Goal: Check status: Check status

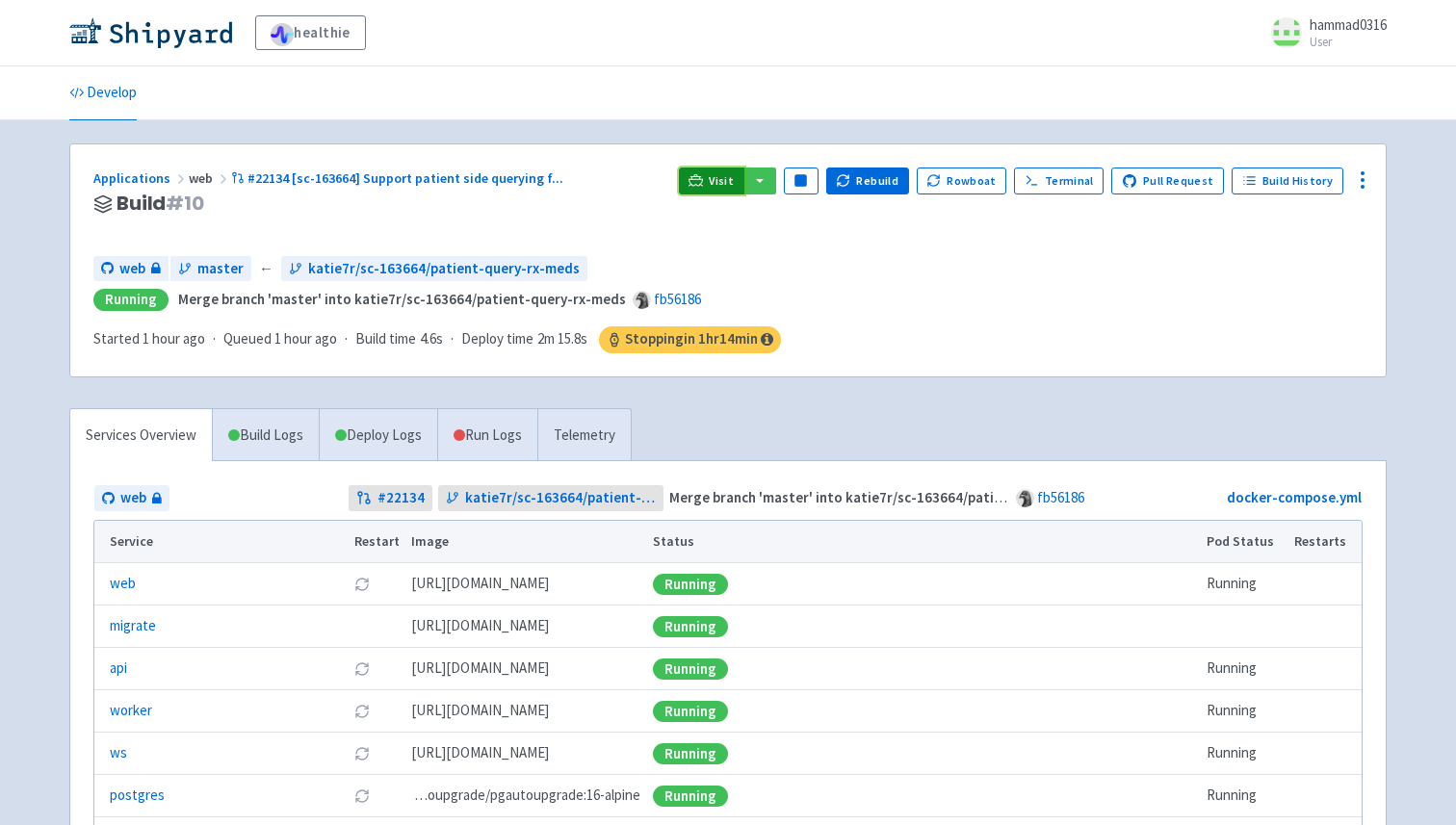
click at [734, 174] on span "Visit" at bounding box center [720, 181] width 25 height 16
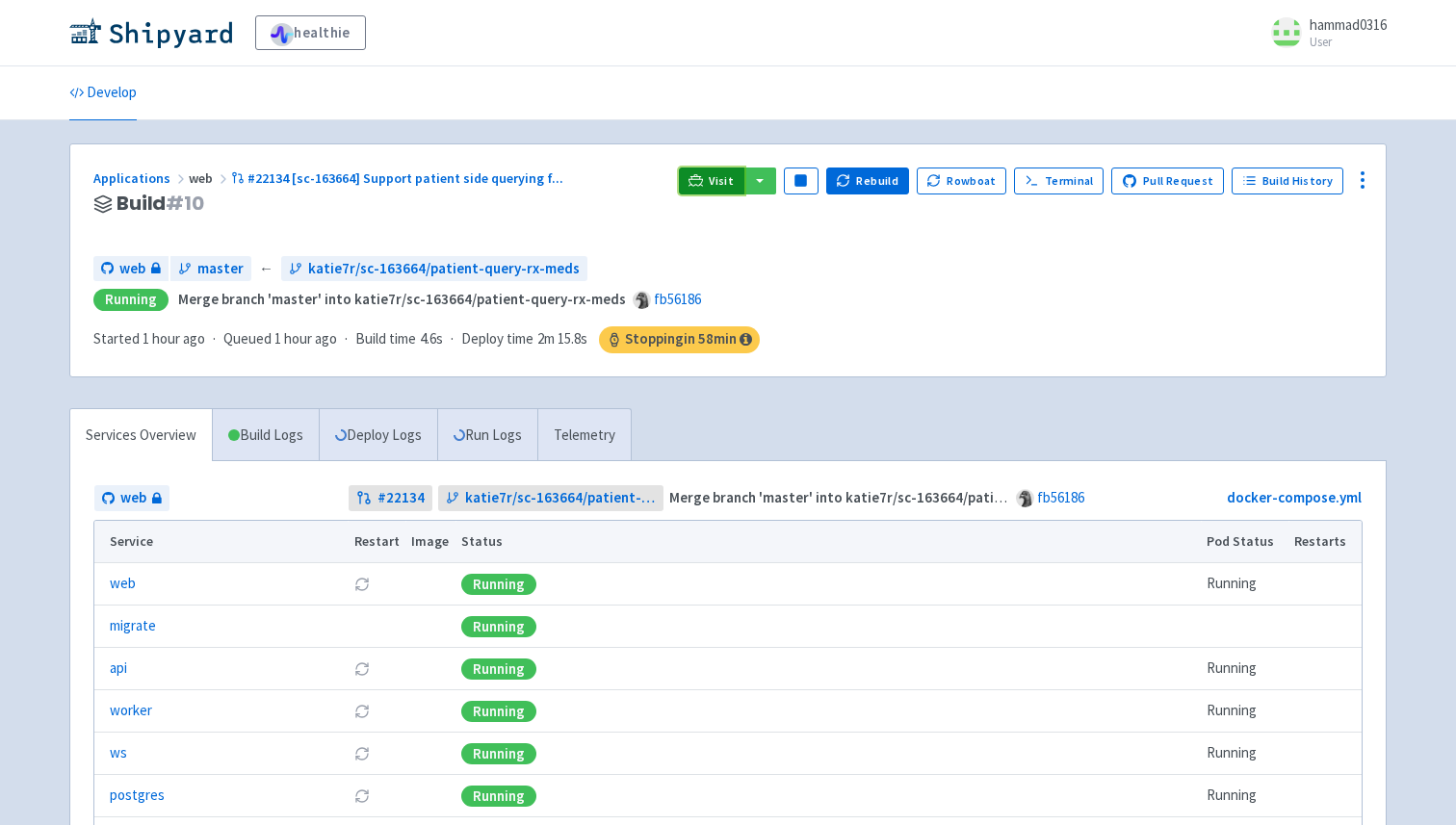
click at [724, 176] on span "Visit" at bounding box center [720, 181] width 25 height 16
click at [365, 442] on link "Deploy Logs" at bounding box center [378, 436] width 119 height 53
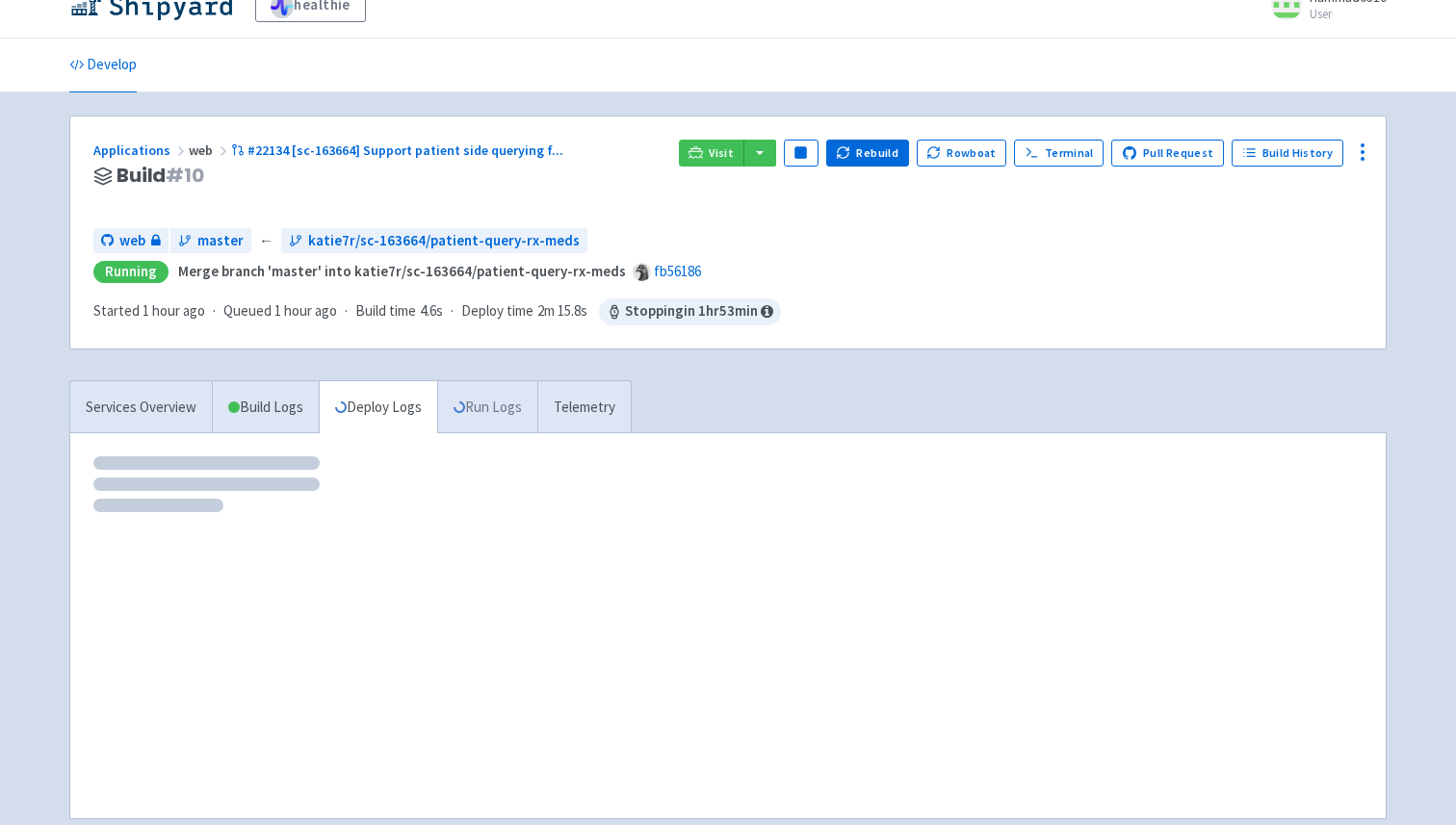
scroll to position [42, 0]
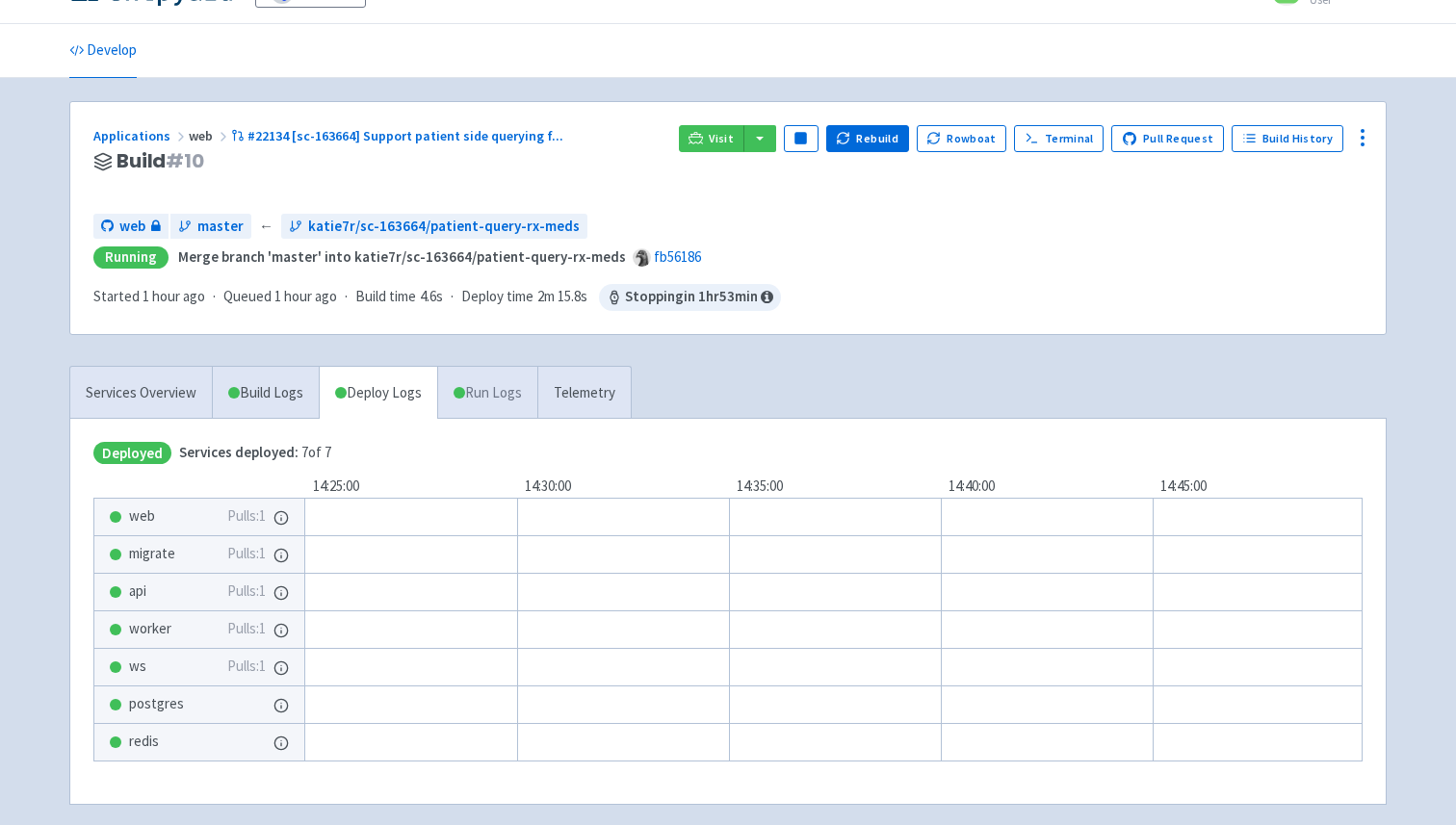
click at [487, 395] on link "Run Logs" at bounding box center [487, 393] width 100 height 53
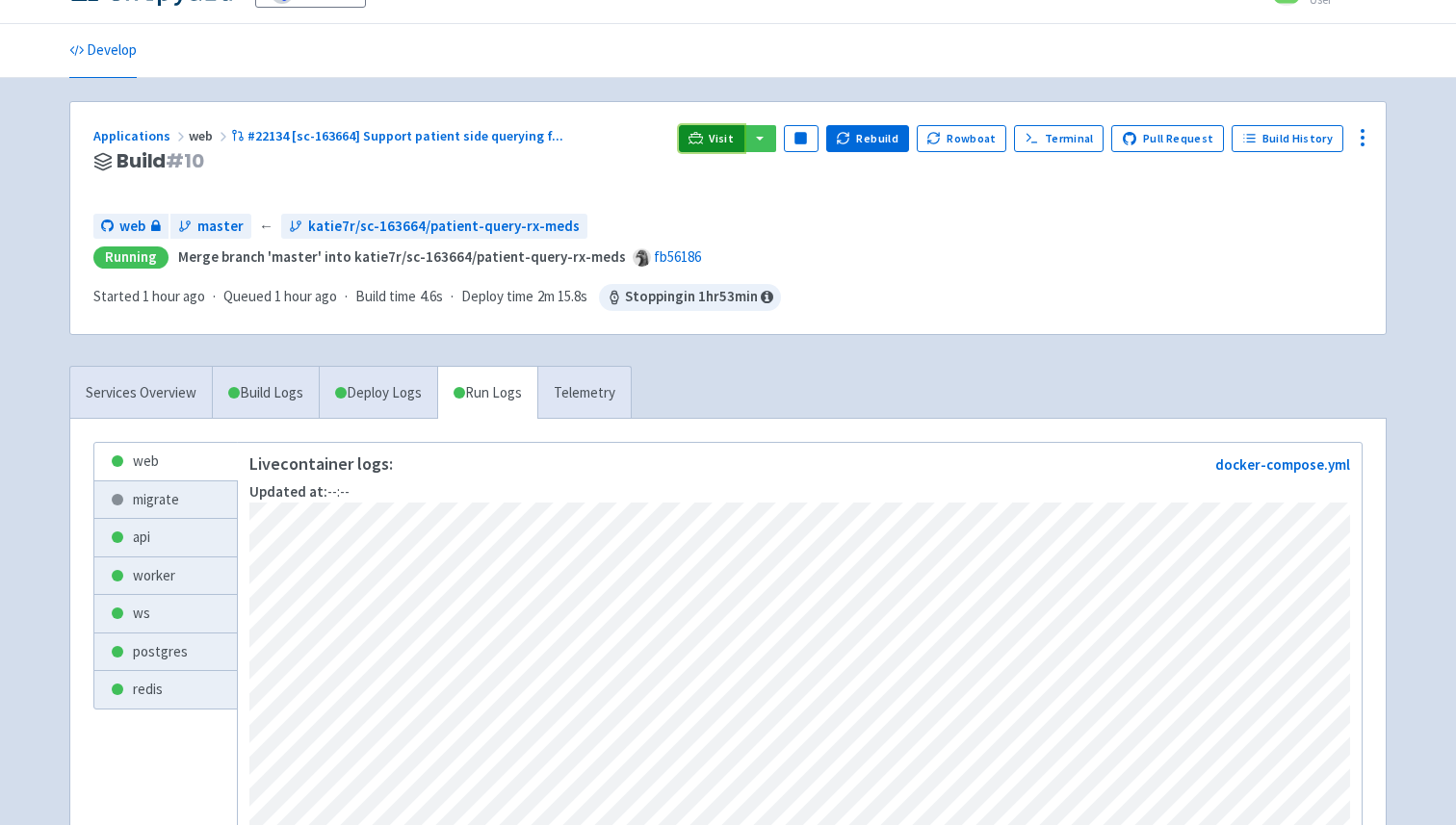
click at [718, 138] on link "Visit" at bounding box center [711, 138] width 65 height 27
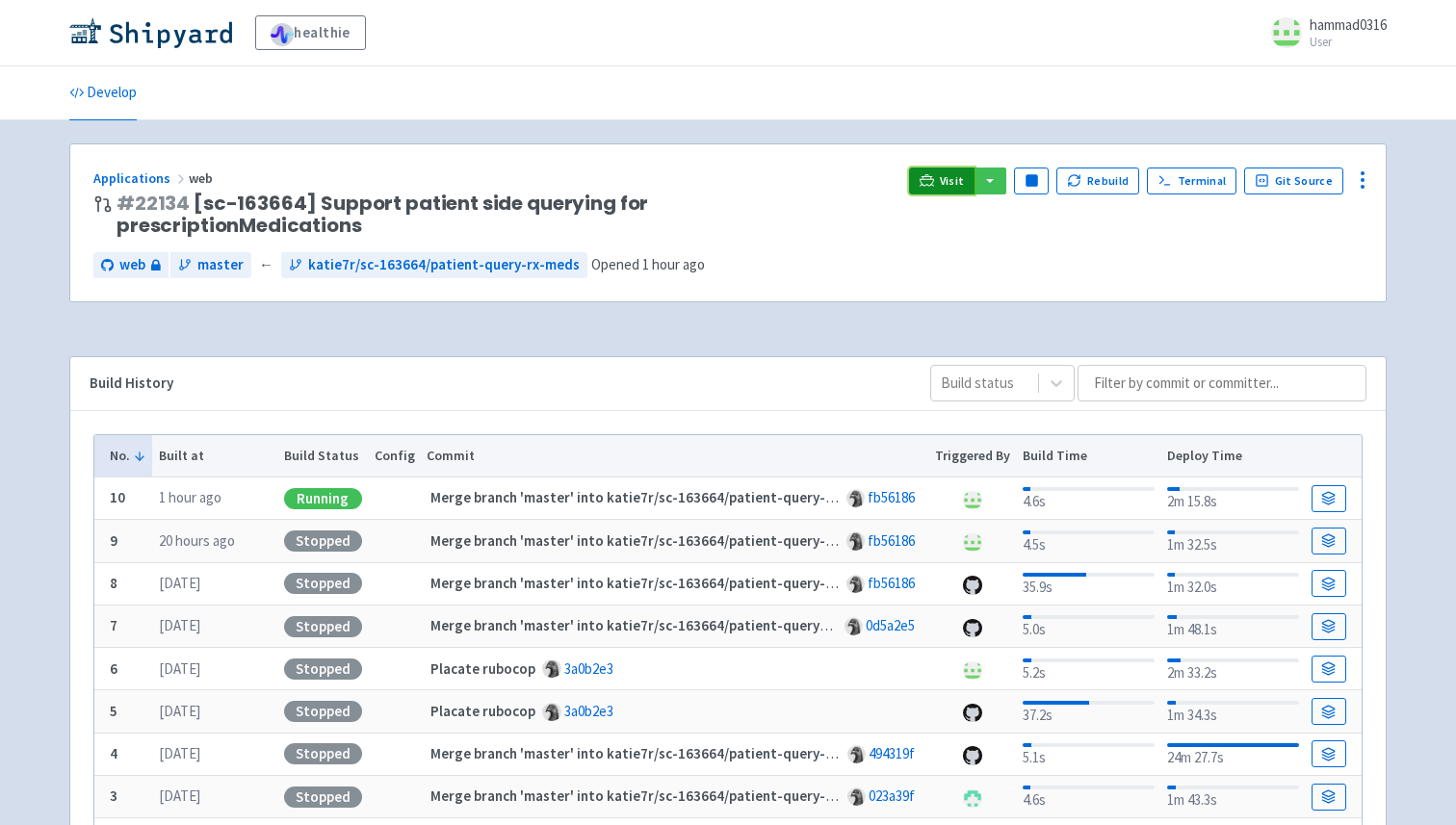
click at [954, 182] on span "Visit" at bounding box center [951, 181] width 25 height 16
click at [941, 175] on link "Visit" at bounding box center [941, 181] width 65 height 27
